Goal: Information Seeking & Learning: Learn about a topic

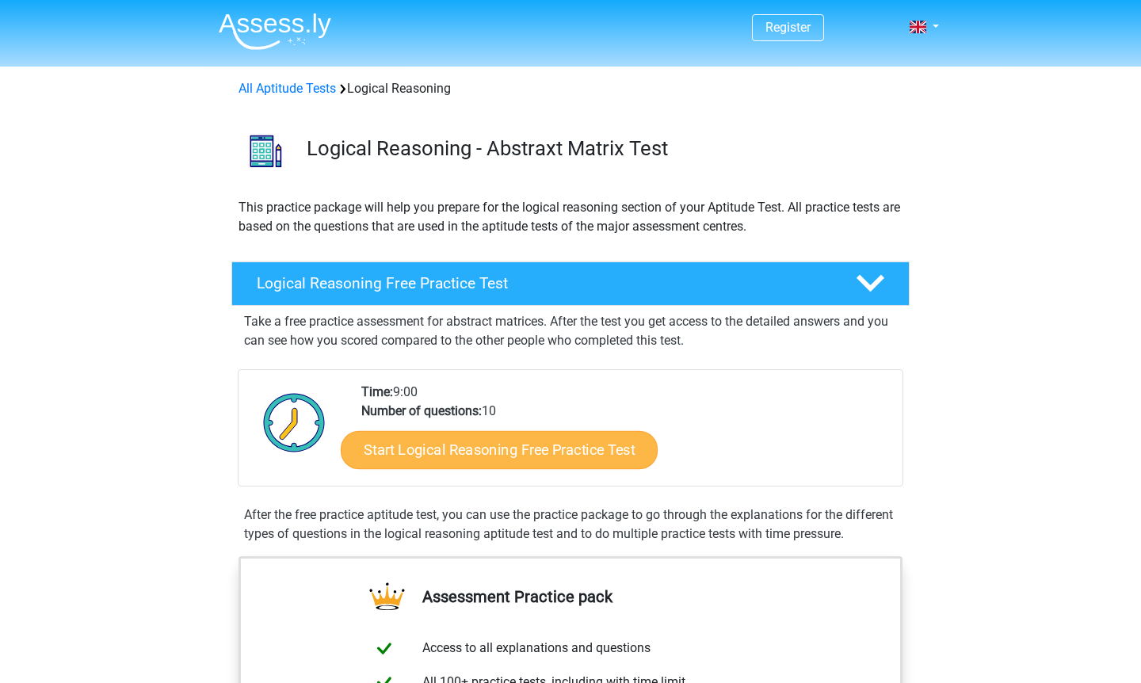
click at [468, 464] on link "Start Logical Reasoning Free Practice Test" at bounding box center [499, 449] width 317 height 38
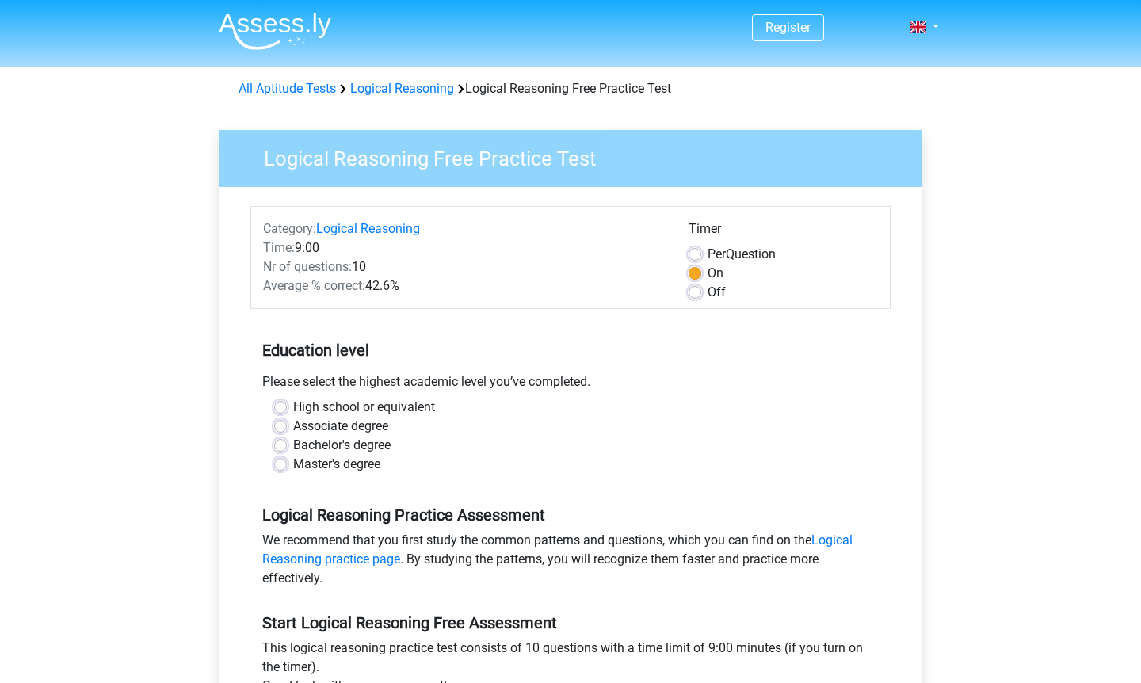
scroll to position [569, 0]
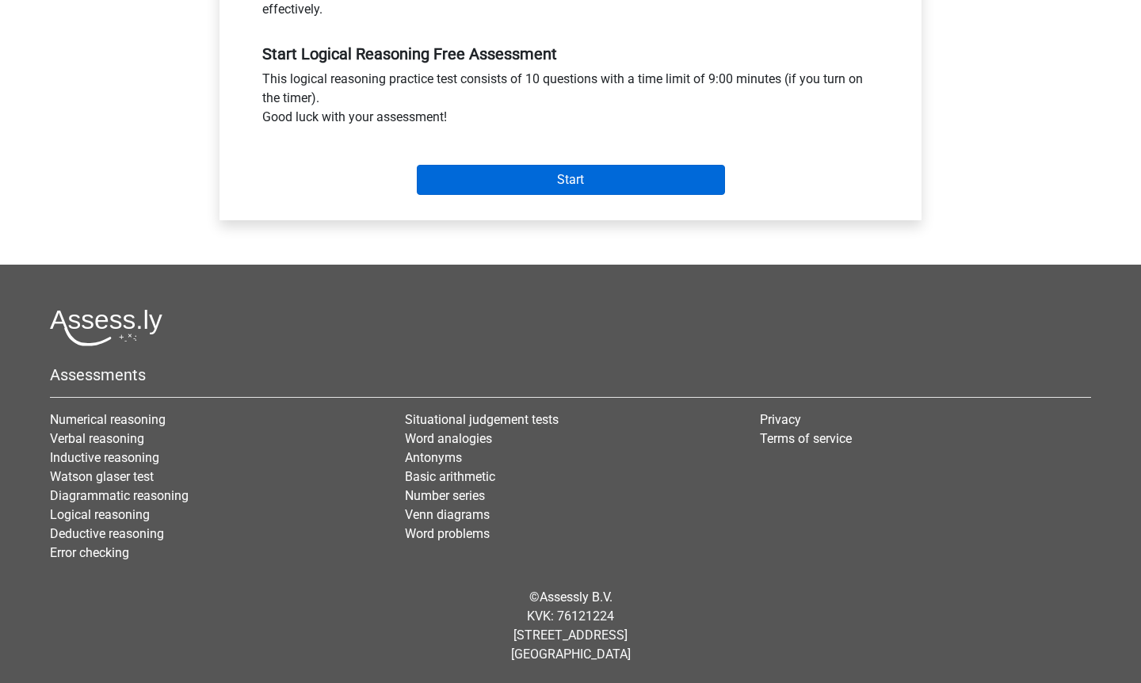
click at [613, 178] on input "Start" at bounding box center [571, 180] width 308 height 30
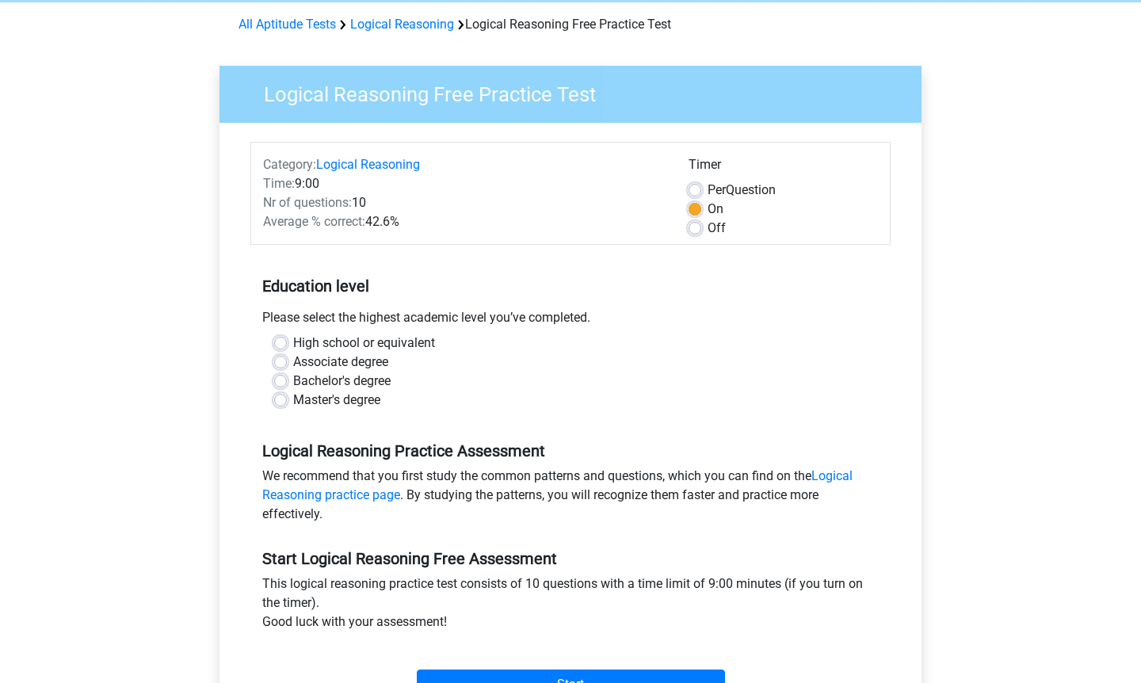
click at [293, 360] on label "Associate degree" at bounding box center [340, 362] width 95 height 19
click at [284, 360] on input "Associate degree" at bounding box center [280, 361] width 13 height 16
radio input "true"
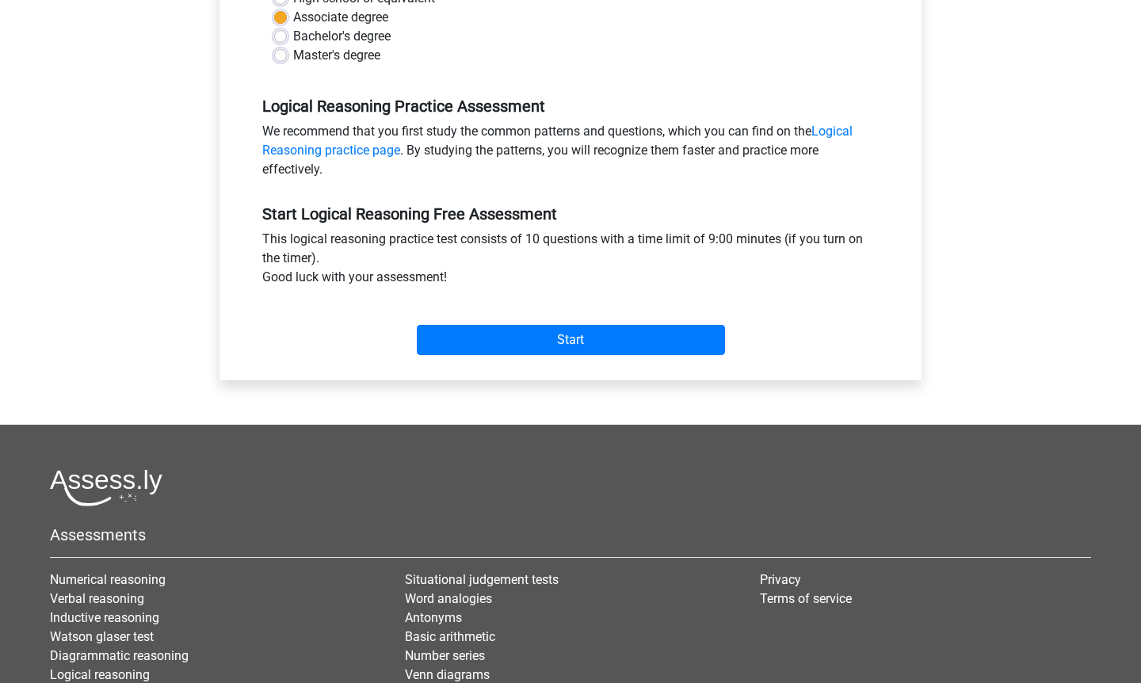
click at [585, 322] on div "Start" at bounding box center [570, 326] width 640 height 55
click at [570, 340] on input "Start" at bounding box center [571, 340] width 308 height 30
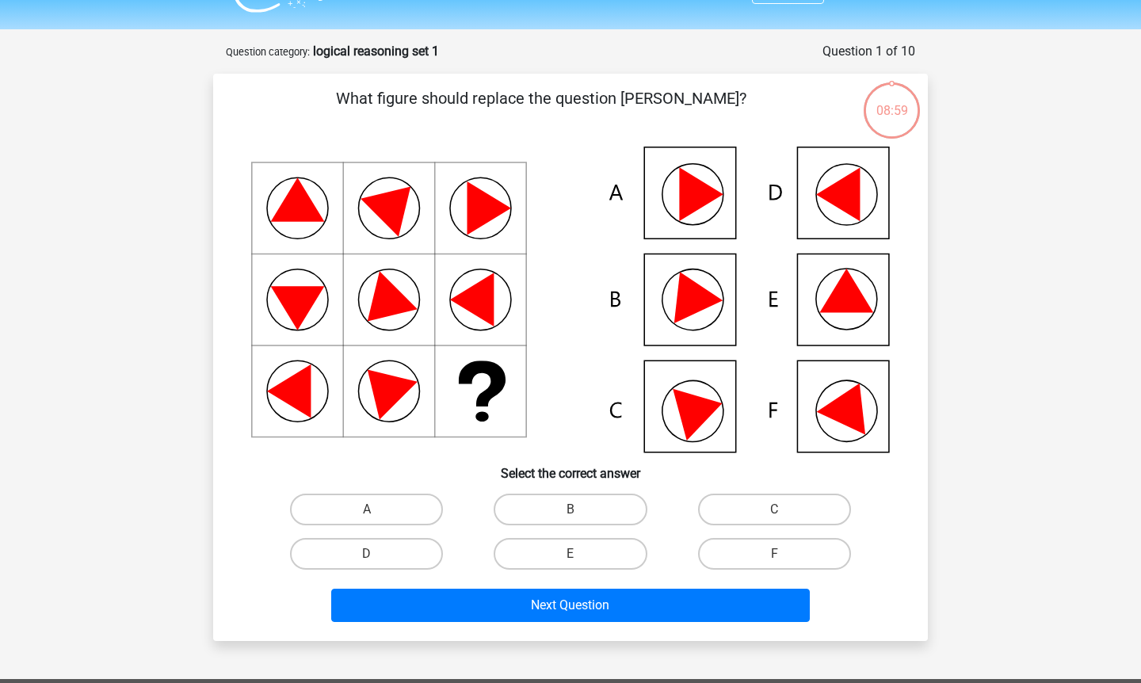
scroll to position [37, 0]
click at [575, 509] on input "B" at bounding box center [575, 514] width 10 height 10
radio input "true"
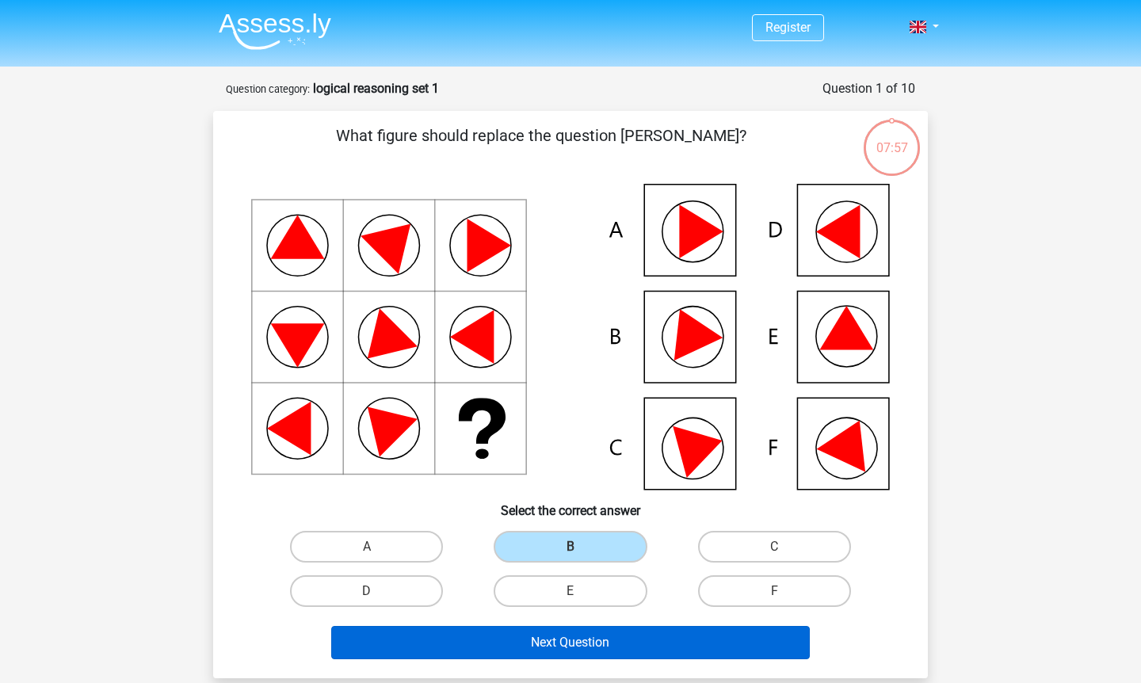
click at [518, 656] on button "Next Question" at bounding box center [570, 642] width 479 height 33
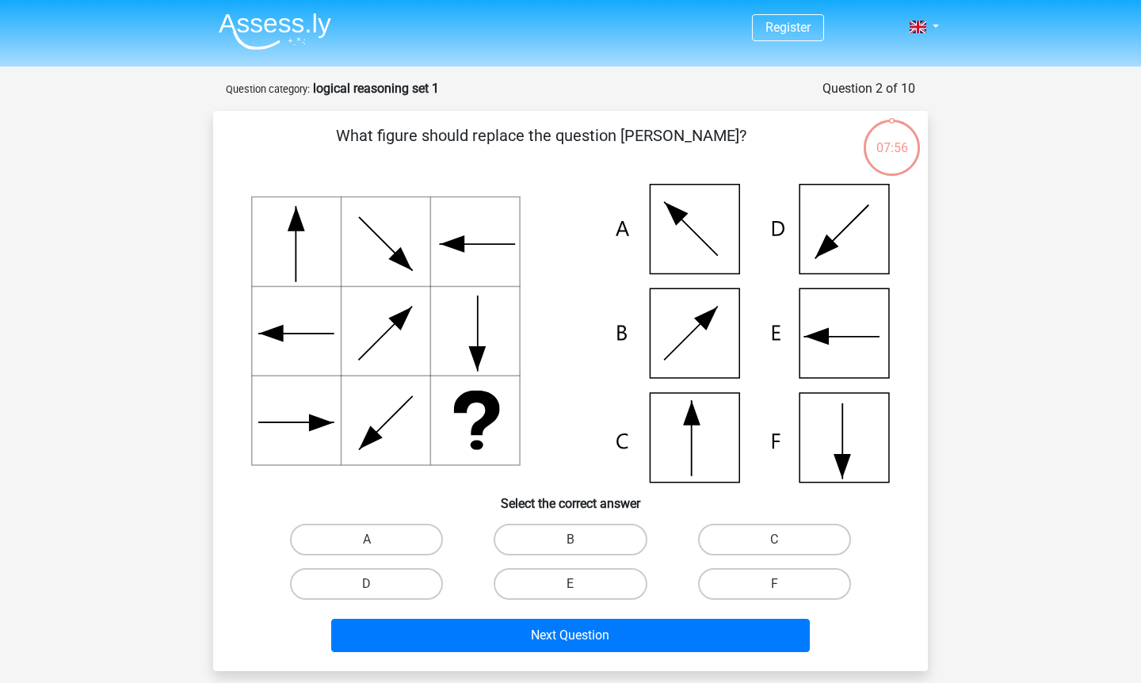
scroll to position [79, 0]
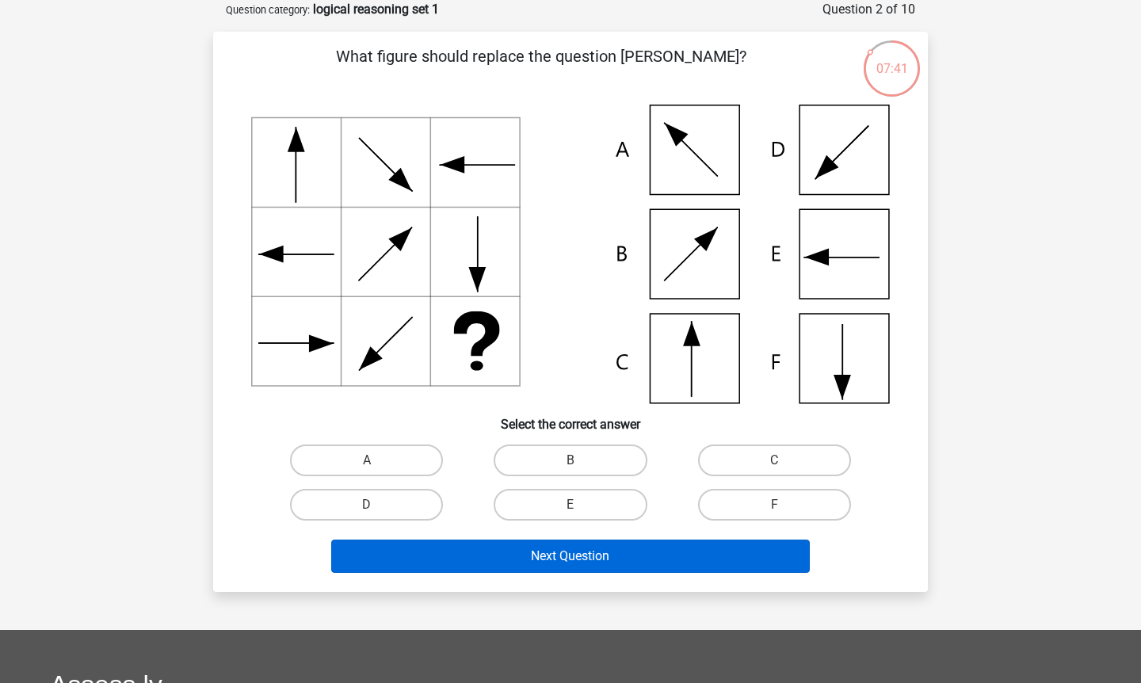
click at [480, 553] on button "Next Question" at bounding box center [570, 555] width 479 height 33
click at [482, 566] on button "Next Question" at bounding box center [570, 555] width 479 height 33
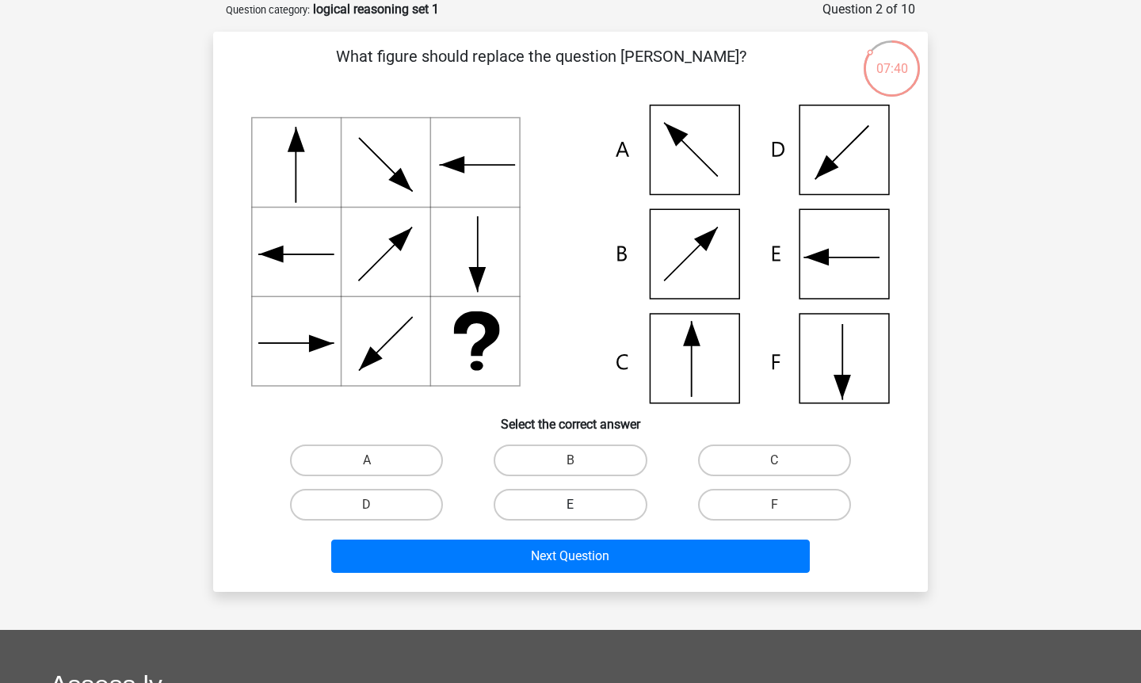
click at [555, 498] on label "E" at bounding box center [570, 505] width 153 height 32
click at [570, 505] on input "E" at bounding box center [575, 510] width 10 height 10
radio input "true"
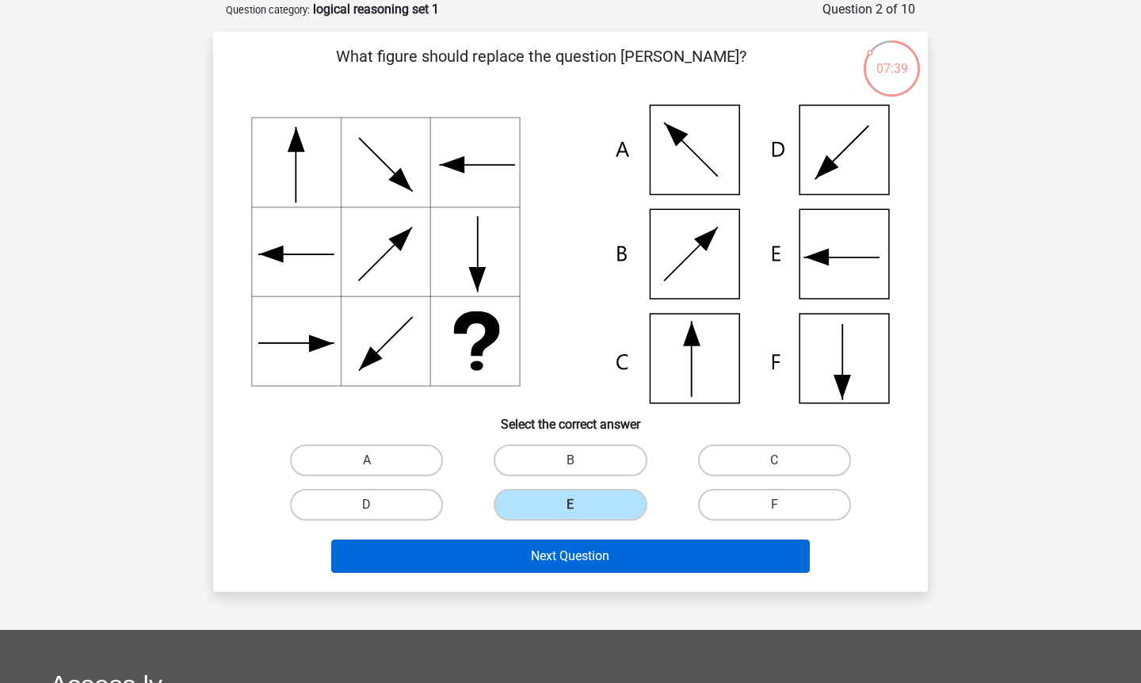
click at [541, 545] on button "Next Question" at bounding box center [570, 555] width 479 height 33
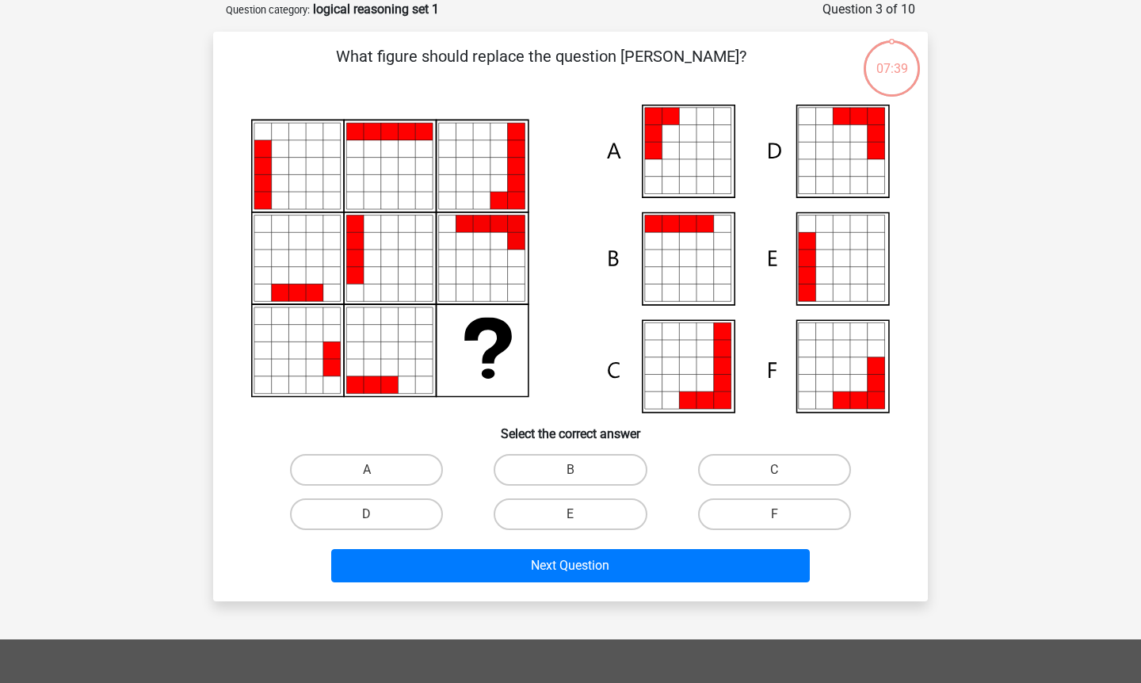
click at [561, 494] on div "E" at bounding box center [570, 514] width 204 height 44
click at [568, 467] on label "B" at bounding box center [570, 470] width 153 height 32
click at [570, 470] on input "B" at bounding box center [575, 475] width 10 height 10
radio input "true"
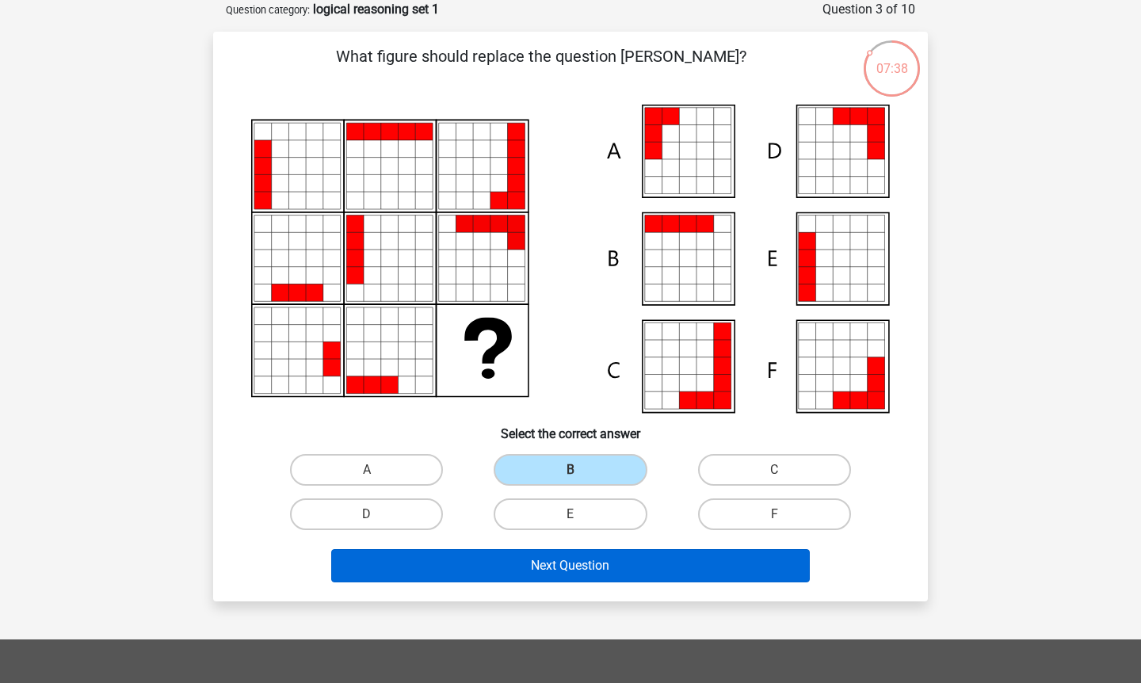
click at [552, 553] on button "Next Question" at bounding box center [570, 565] width 479 height 33
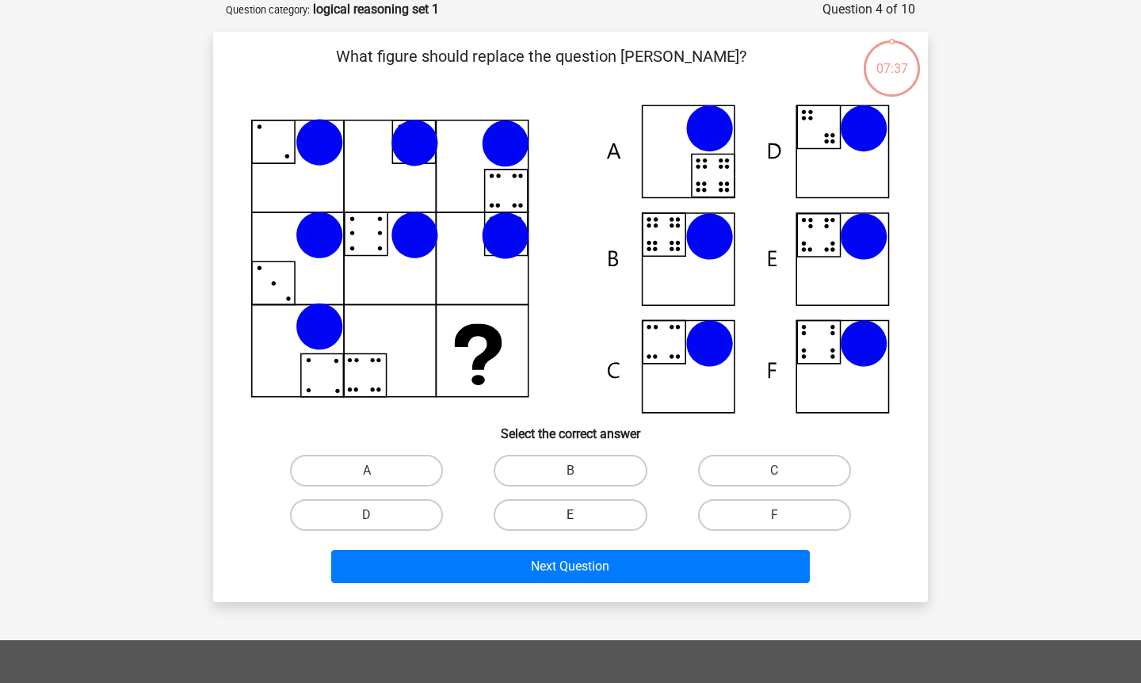
click at [569, 505] on label "E" at bounding box center [570, 515] width 153 height 32
click at [570, 515] on input "E" at bounding box center [575, 520] width 10 height 10
radio input "true"
click at [564, 546] on div "Next Question" at bounding box center [570, 563] width 664 height 52
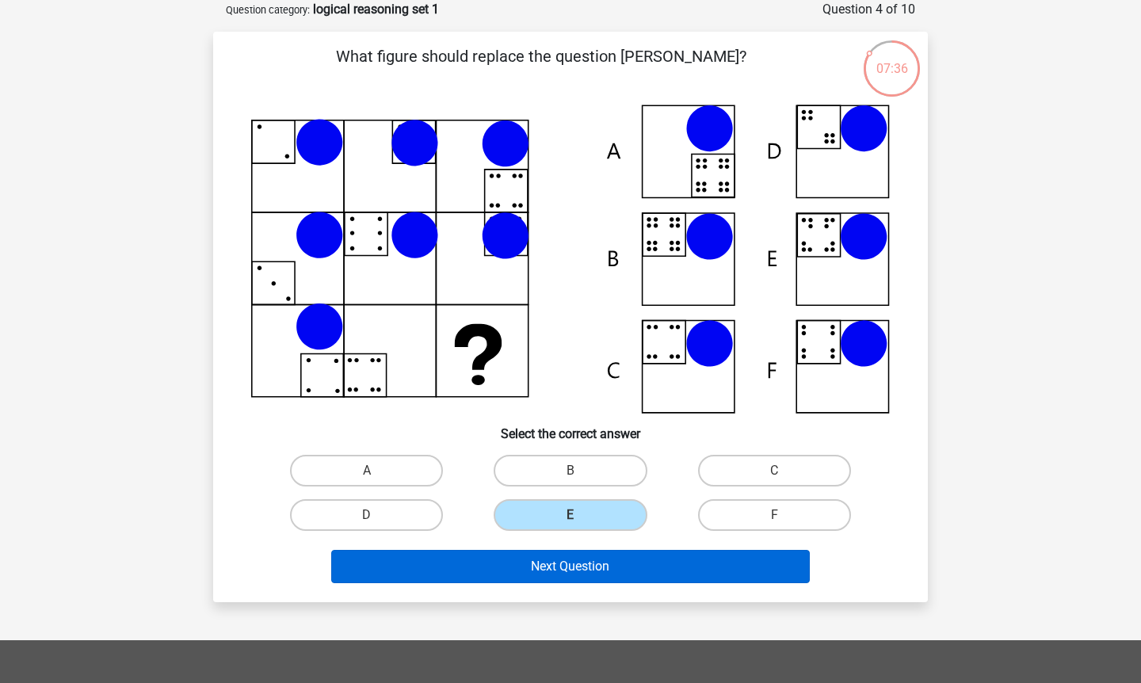
click at [564, 556] on button "Next Question" at bounding box center [570, 566] width 479 height 33
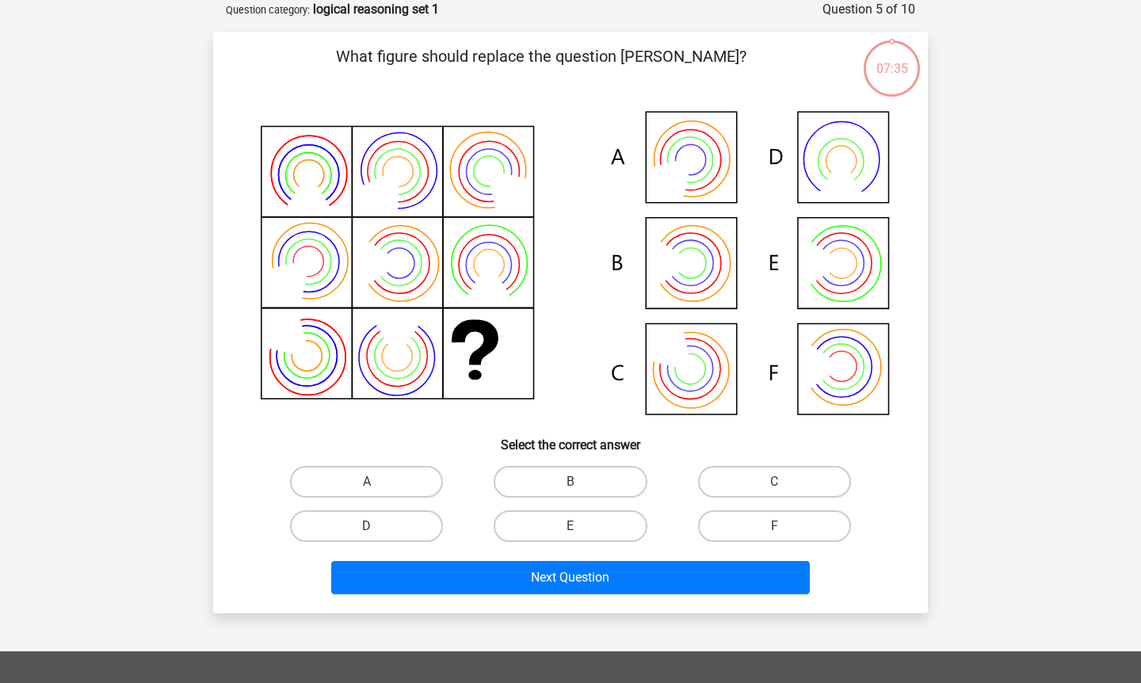
click at [572, 486] on input "B" at bounding box center [575, 487] width 10 height 10
radio input "true"
click at [572, 559] on div "Next Question" at bounding box center [570, 574] width 664 height 52
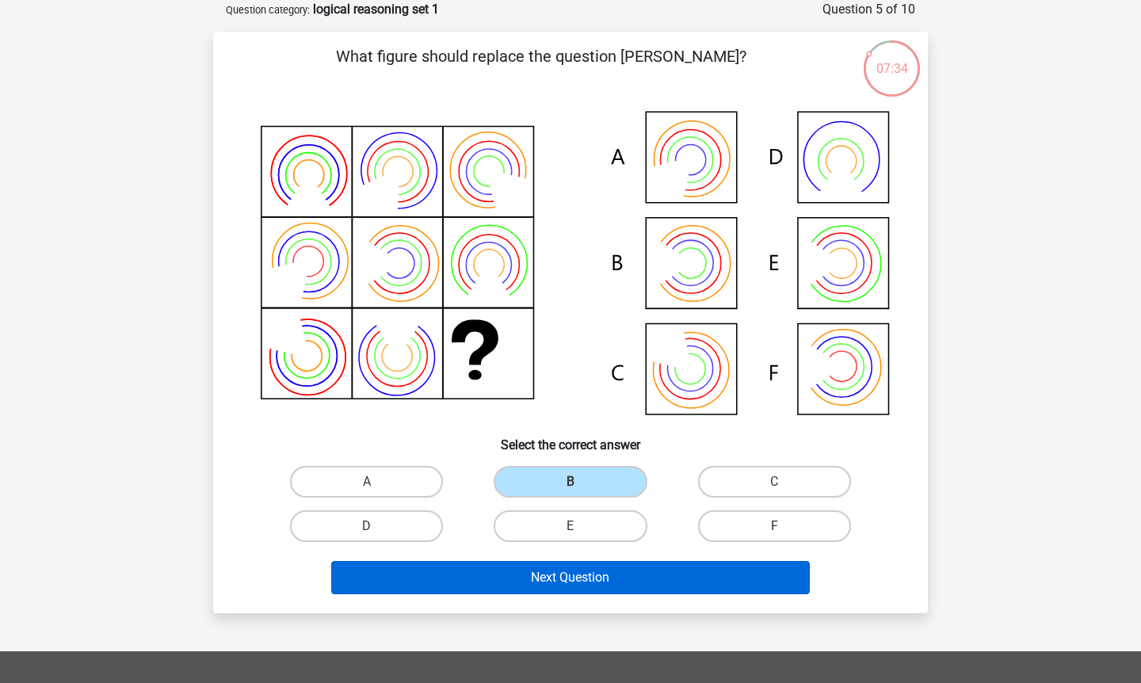
click at [571, 568] on button "Next Question" at bounding box center [570, 577] width 479 height 33
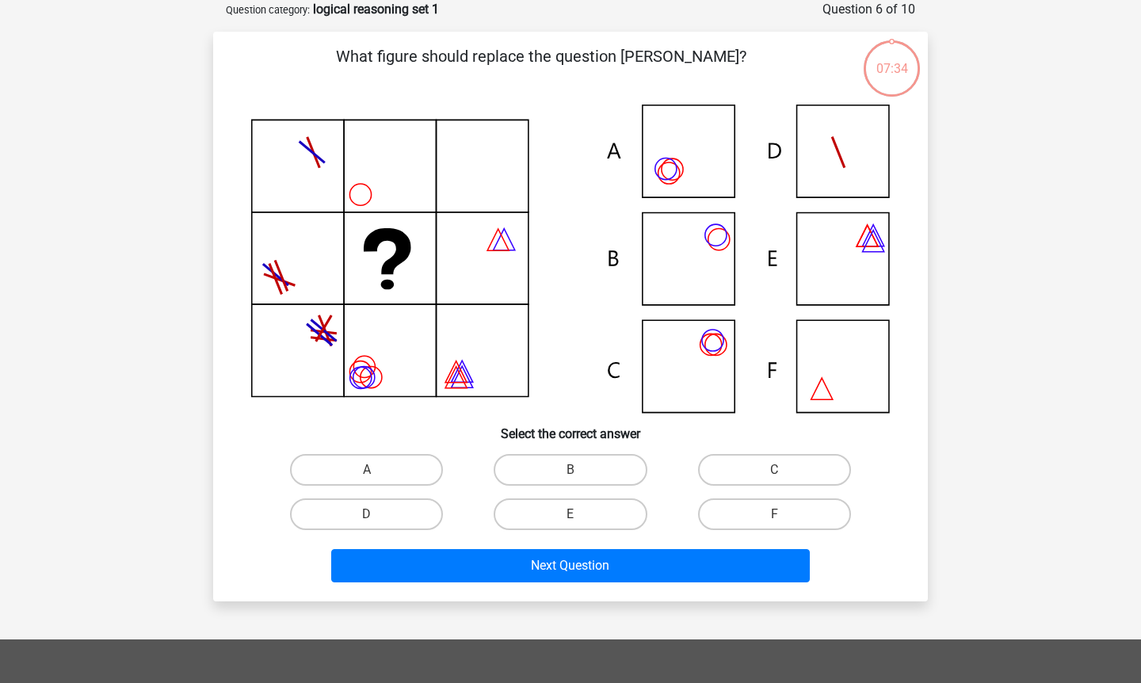
click at [575, 522] on input "E" at bounding box center [575, 519] width 10 height 10
radio input "true"
click at [574, 544] on div "Next Question" at bounding box center [570, 562] width 664 height 52
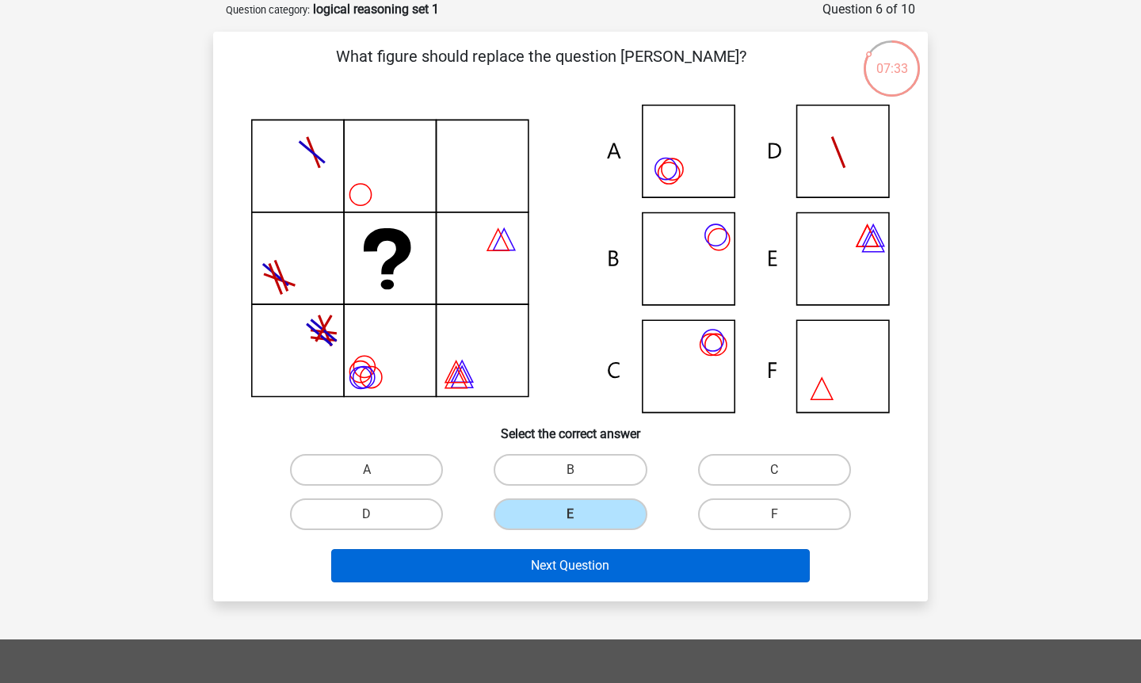
click at [574, 549] on button "Next Question" at bounding box center [570, 565] width 479 height 33
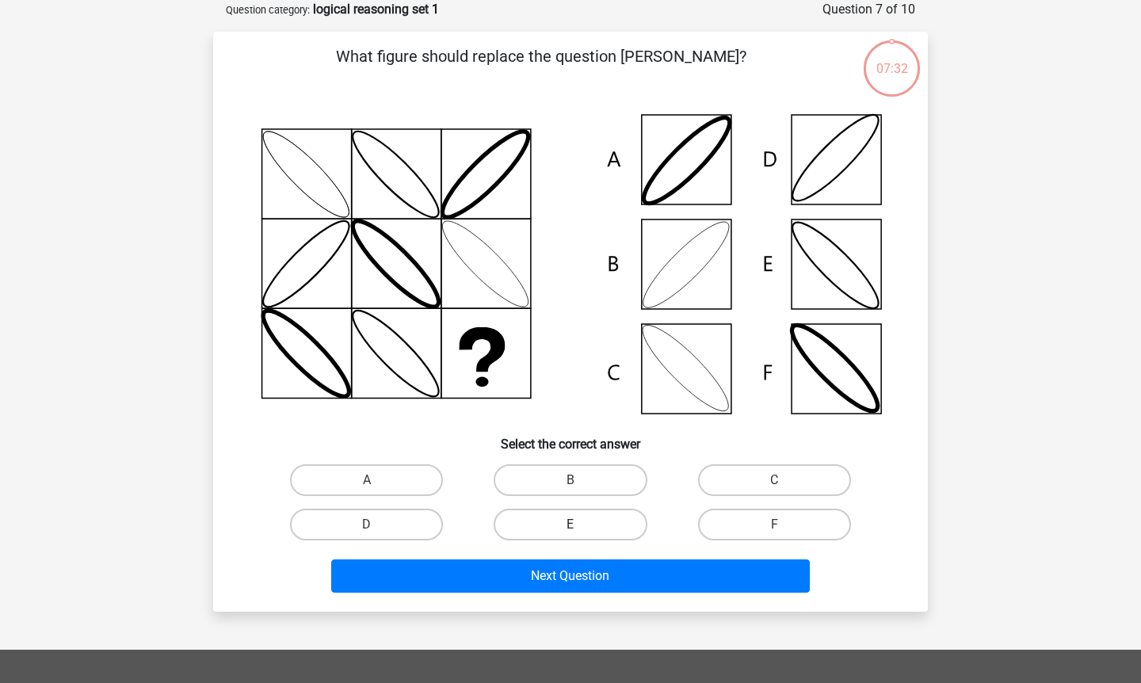
click at [574, 511] on label "E" at bounding box center [570, 525] width 153 height 32
click at [574, 524] on input "E" at bounding box center [575, 529] width 10 height 10
radio input "true"
click at [574, 517] on label "E" at bounding box center [570, 525] width 153 height 32
click at [574, 524] on input "E" at bounding box center [575, 529] width 10 height 10
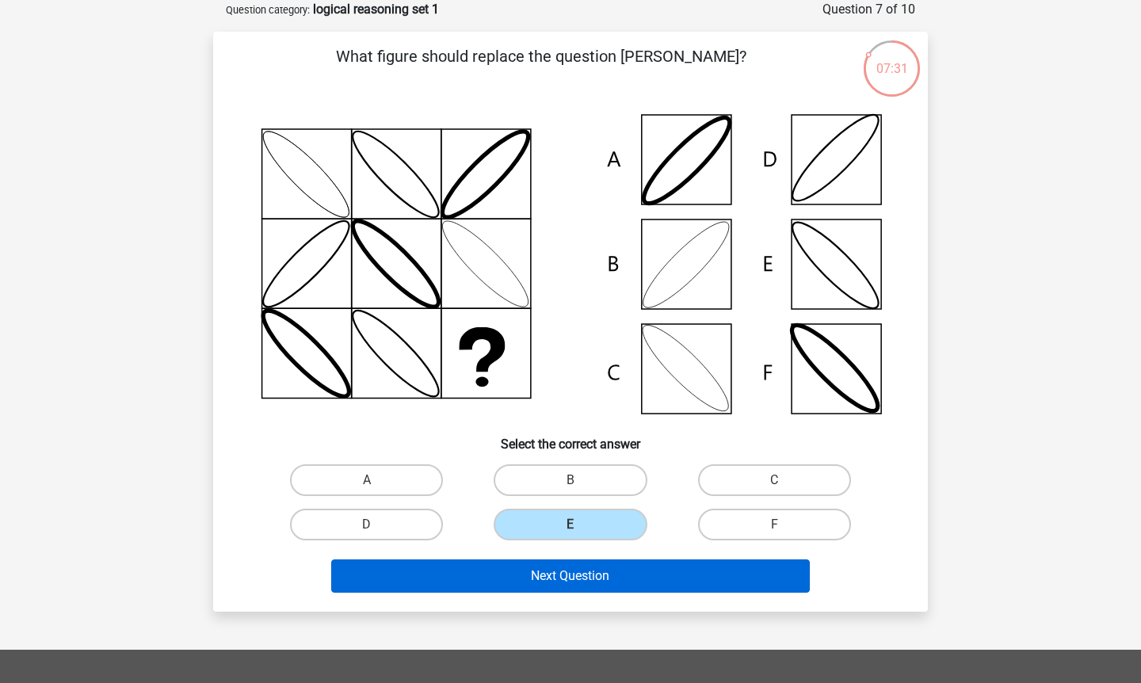
click at [570, 575] on button "Next Question" at bounding box center [570, 575] width 479 height 33
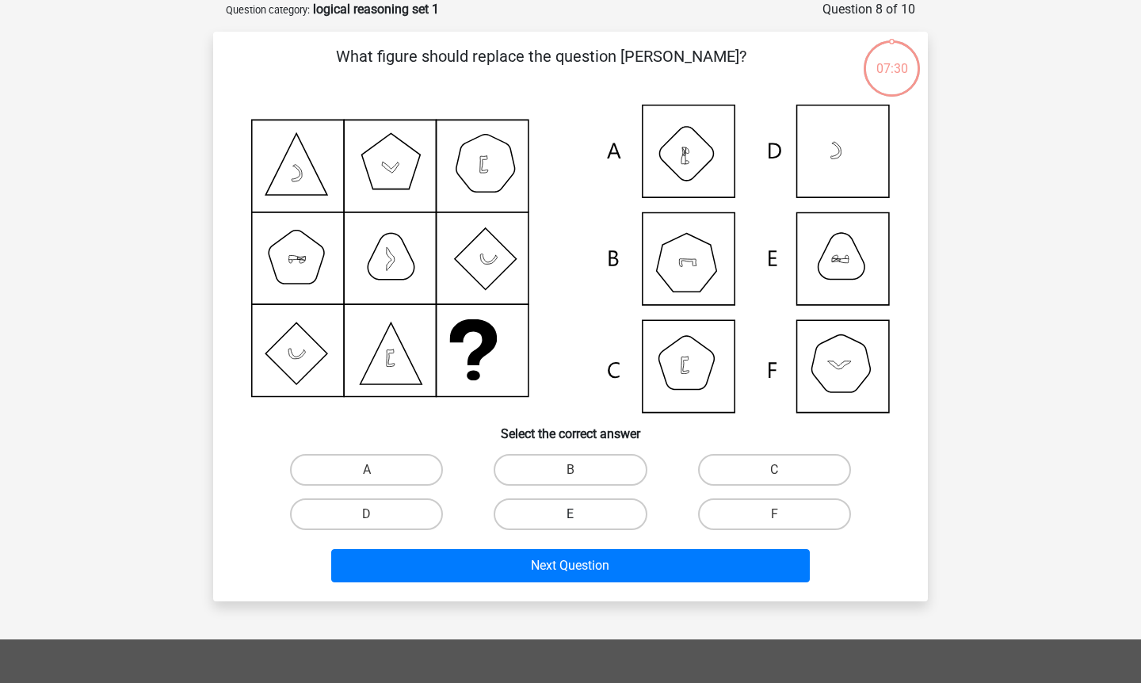
click at [570, 528] on label "E" at bounding box center [570, 514] width 153 height 32
click at [570, 524] on input "E" at bounding box center [575, 519] width 10 height 10
radio input "true"
click at [574, 508] on label "E" at bounding box center [570, 514] width 153 height 32
click at [574, 514] on input "E" at bounding box center [575, 519] width 10 height 10
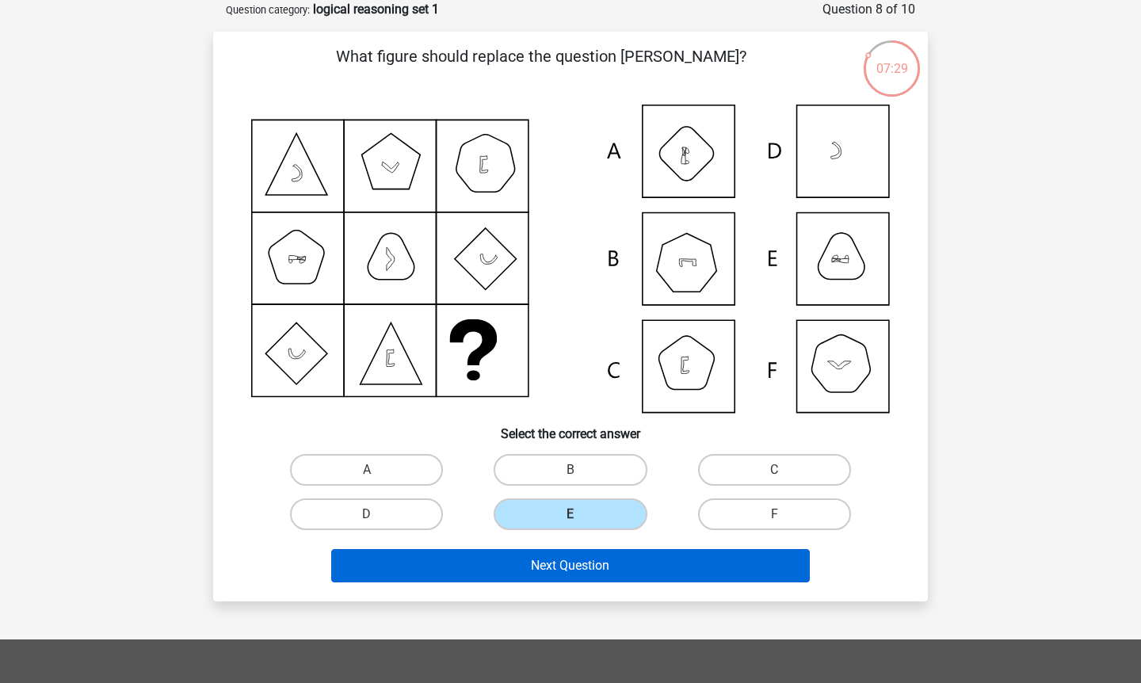
click at [573, 557] on button "Next Question" at bounding box center [570, 565] width 479 height 33
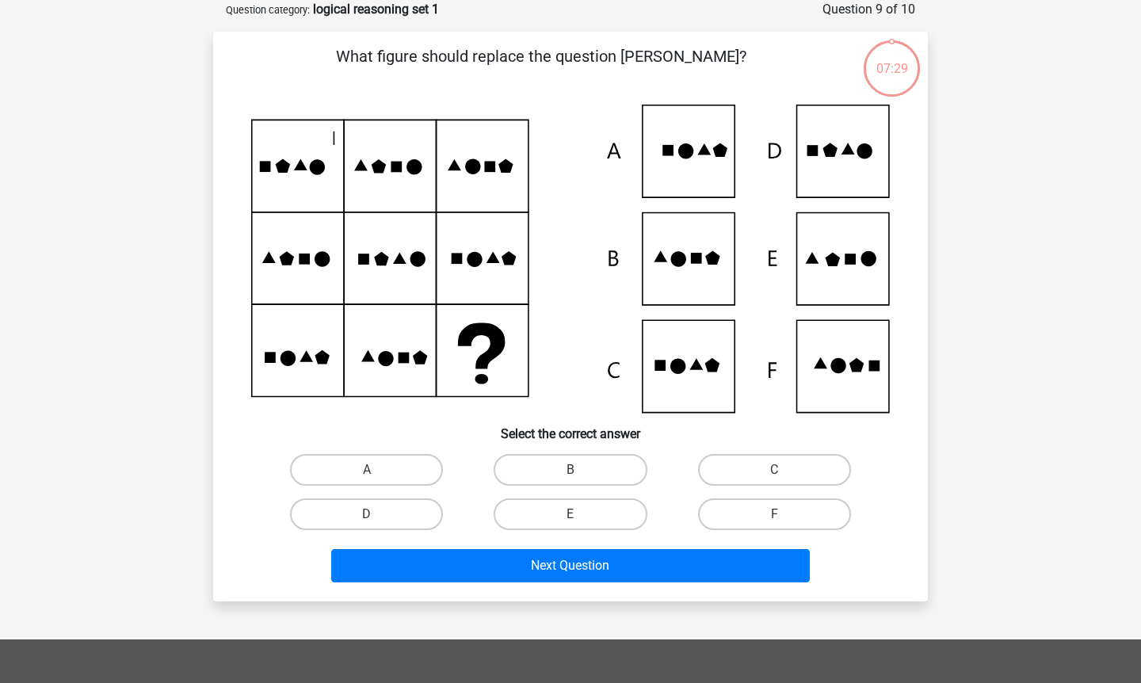
click at [575, 520] on input "E" at bounding box center [575, 519] width 10 height 10
radio input "true"
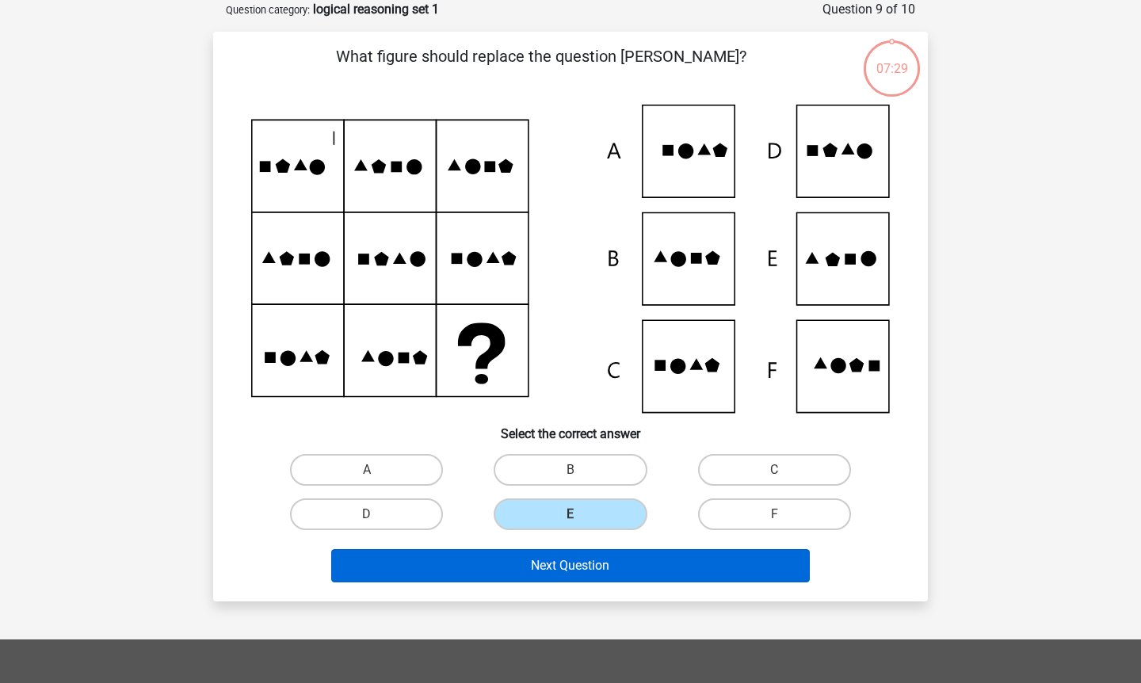
click at [574, 553] on button "Next Question" at bounding box center [570, 565] width 479 height 33
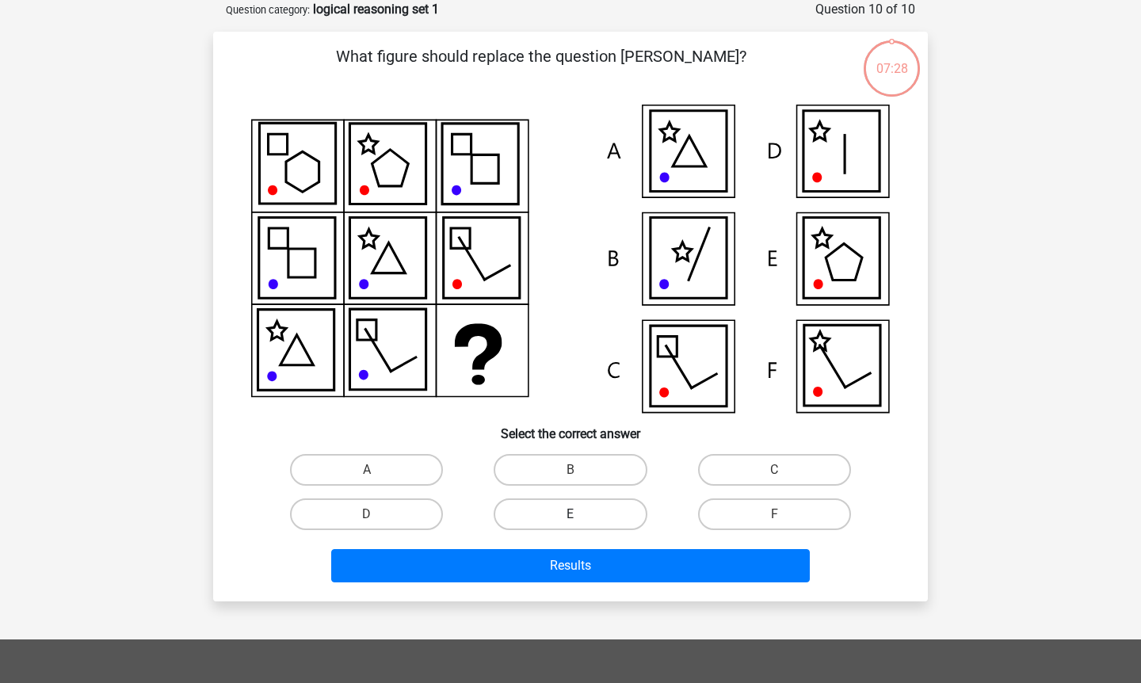
click at [574, 506] on label "E" at bounding box center [570, 514] width 153 height 32
click at [574, 514] on input "E" at bounding box center [575, 519] width 10 height 10
radio input "true"
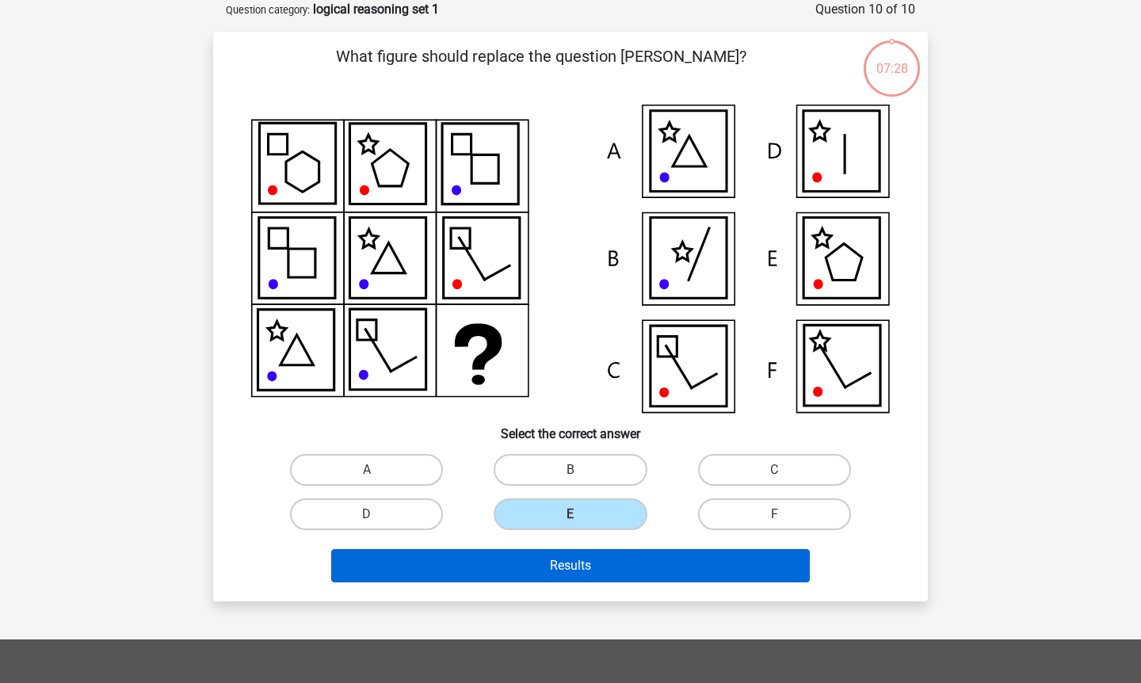
click at [570, 566] on button "Results" at bounding box center [570, 565] width 479 height 33
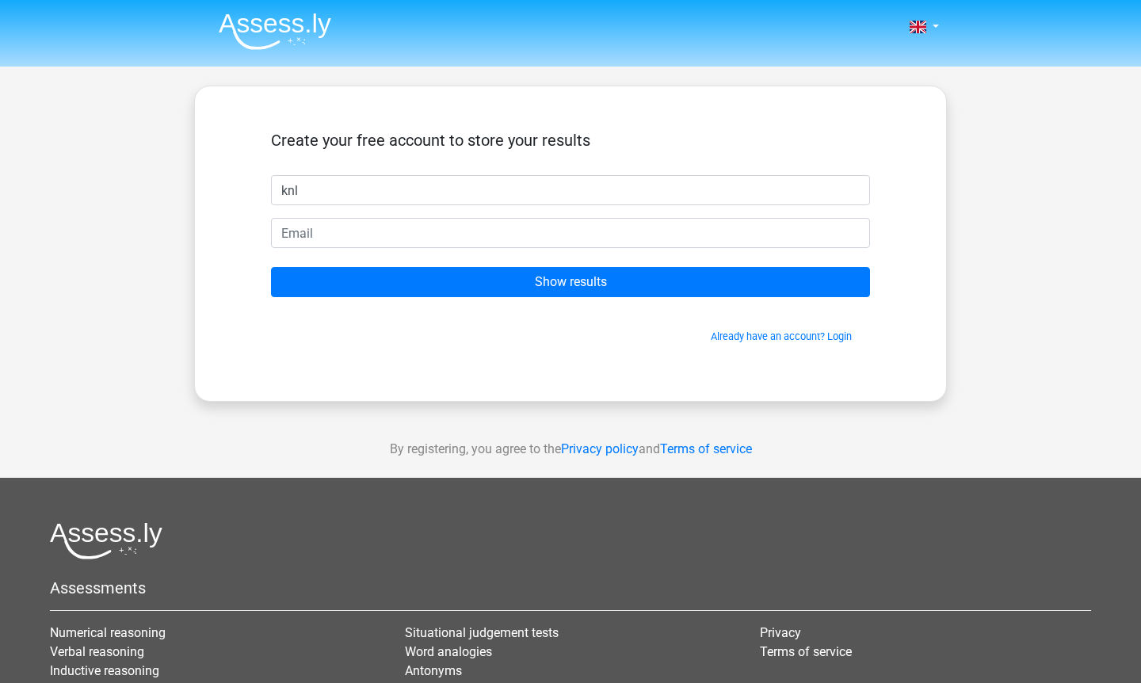
type input "knl"
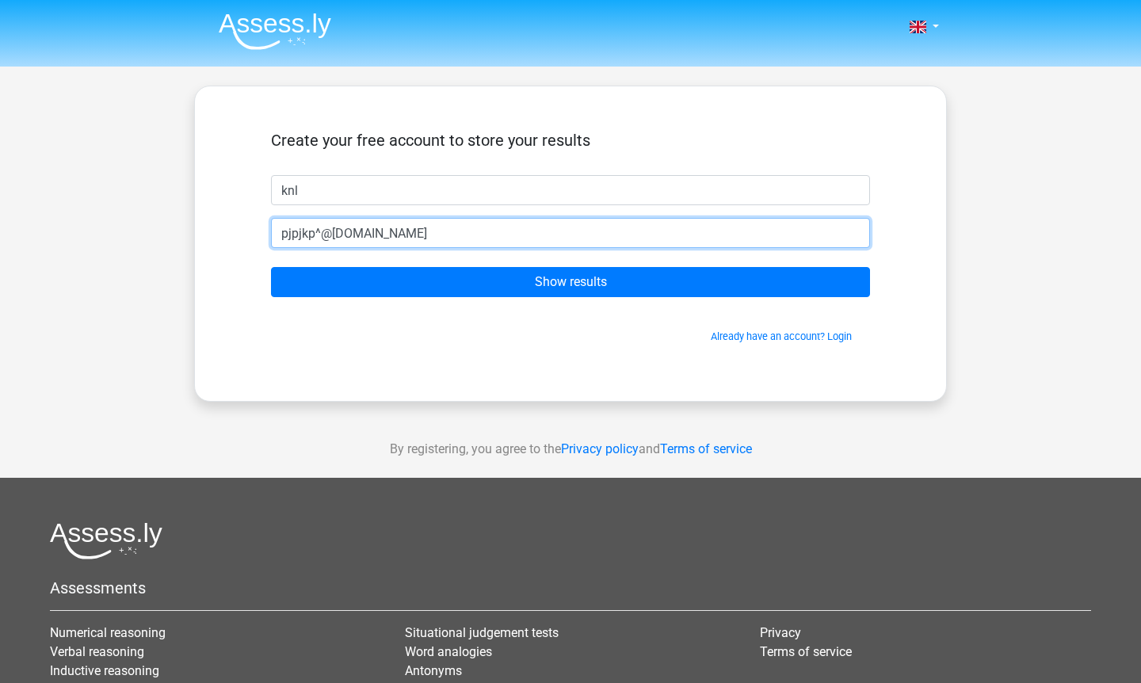
click at [322, 228] on input "pjpjkp^@gmail.com" at bounding box center [570, 233] width 599 height 30
type input "pjpjkp@gmail.com"
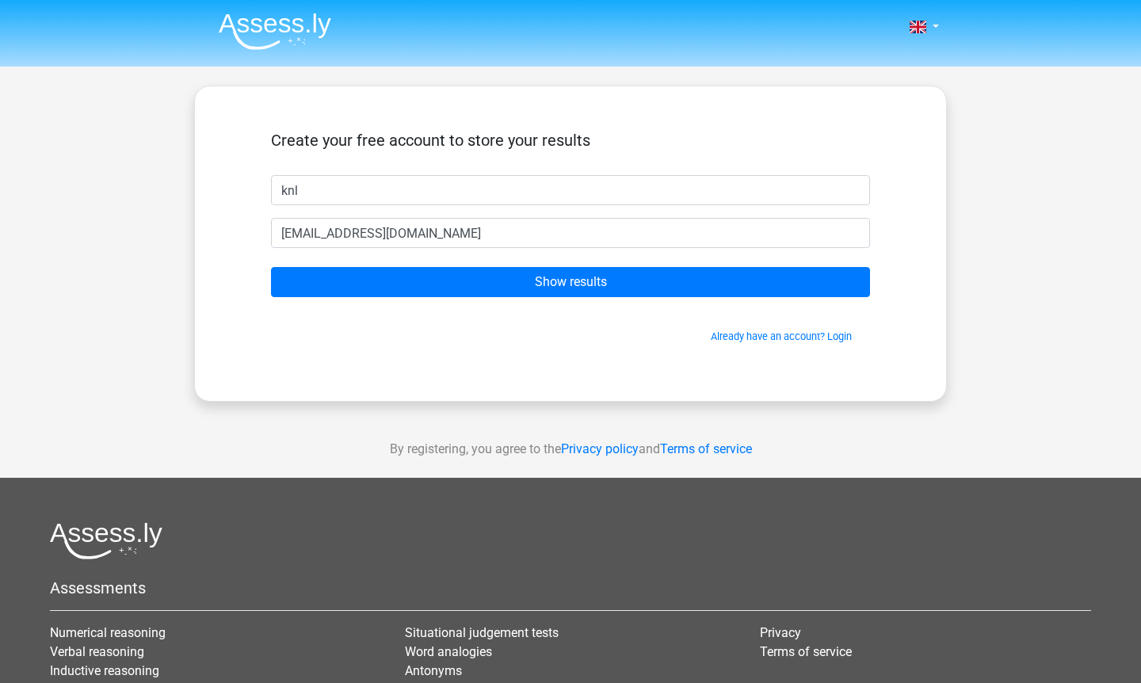
click at [333, 263] on form "Create your free account to store your results knl pjpjkp@gmail.com Show result…" at bounding box center [570, 237] width 599 height 213
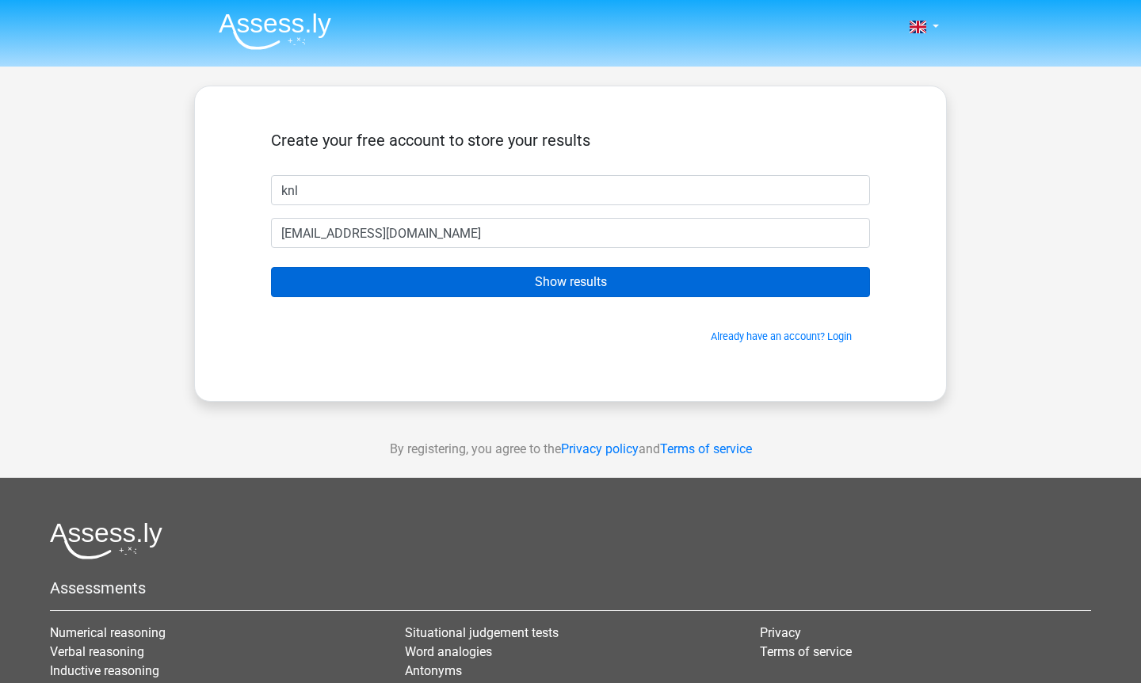
click at [353, 283] on input "Show results" at bounding box center [570, 282] width 599 height 30
